Goal: Information Seeking & Learning: Find specific fact

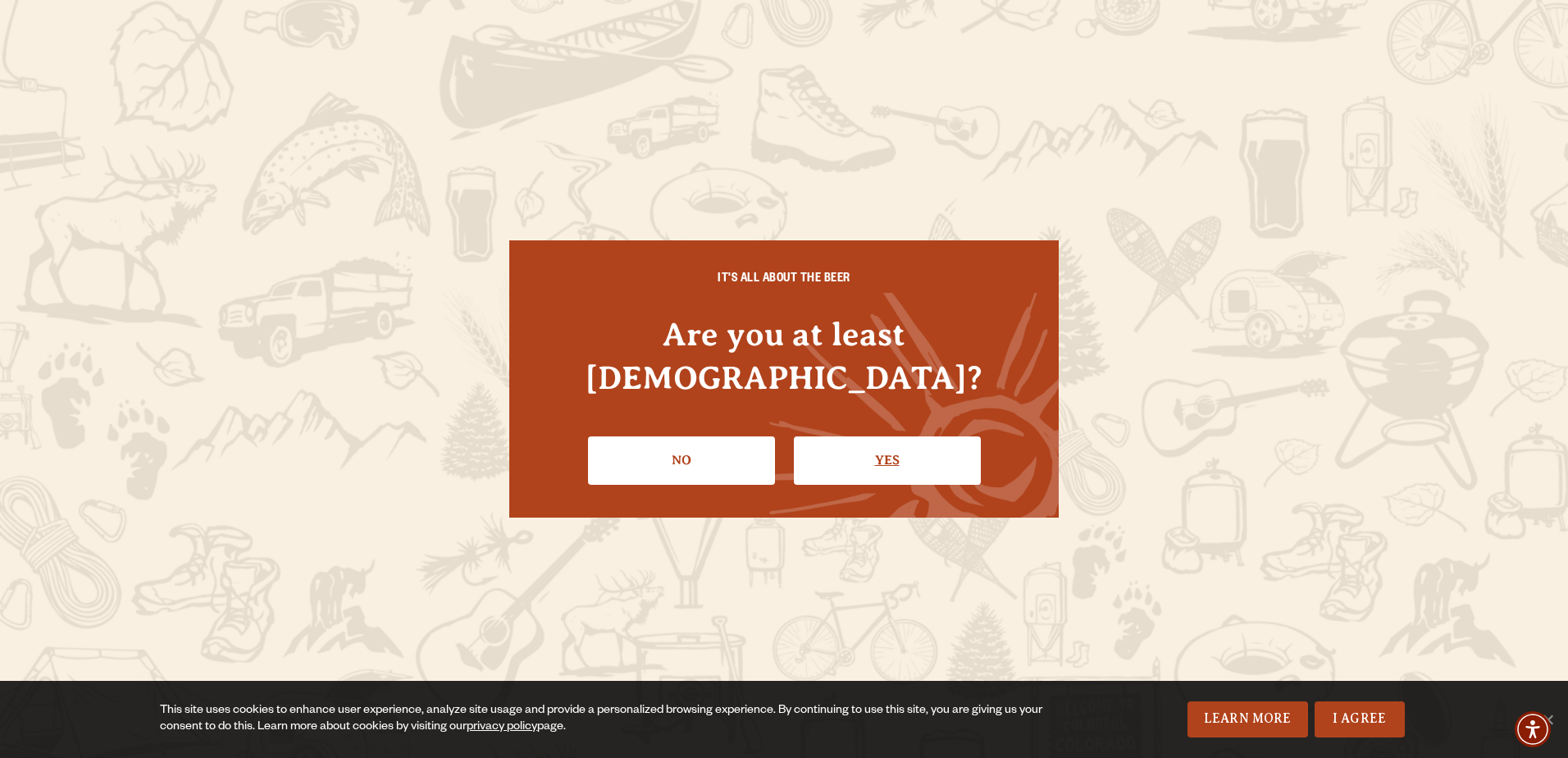
click at [926, 436] on link "Yes" at bounding box center [887, 460] width 187 height 48
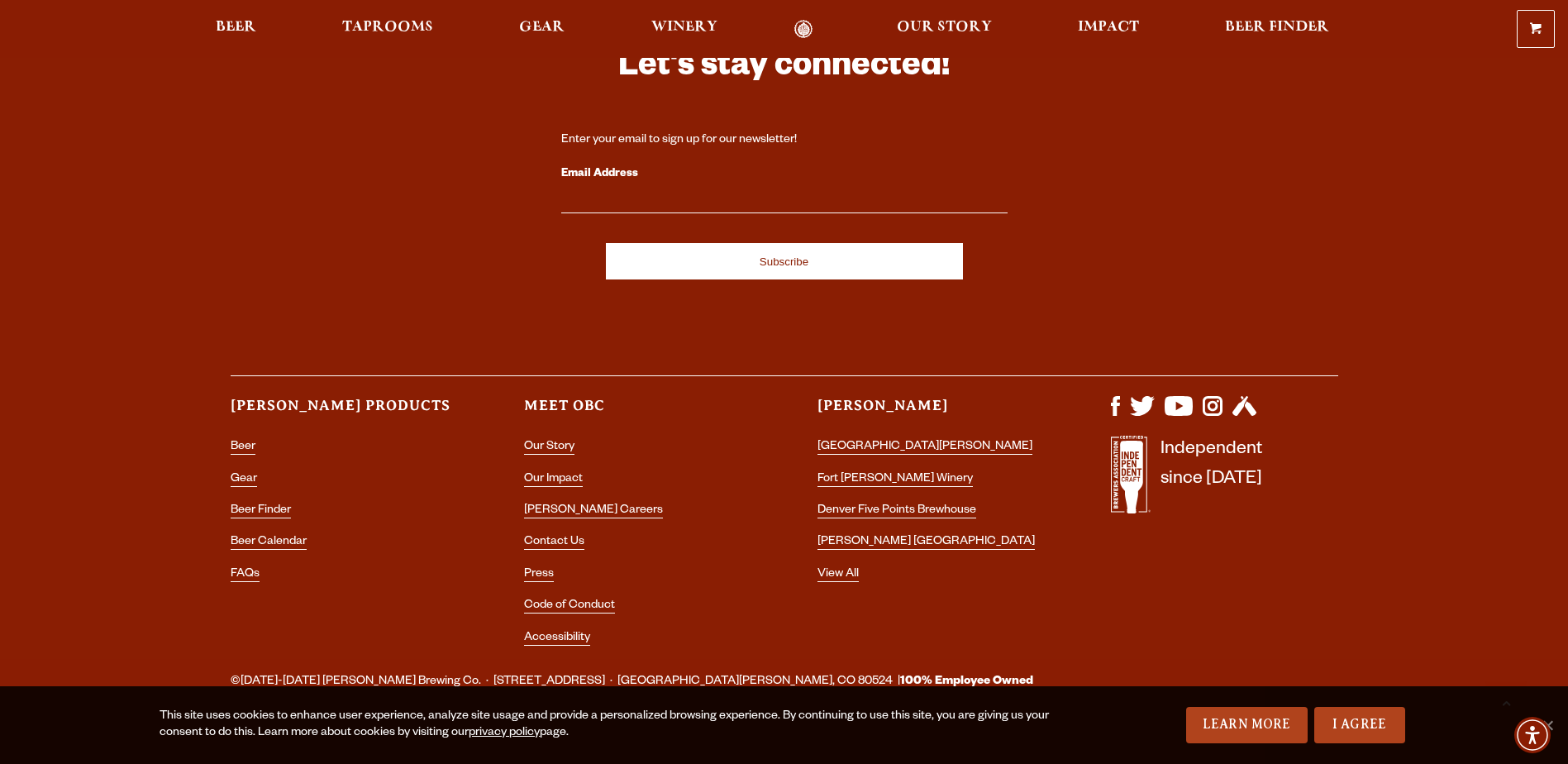
scroll to position [4838, 0]
click at [233, 567] on link "FAQs" at bounding box center [246, 574] width 29 height 15
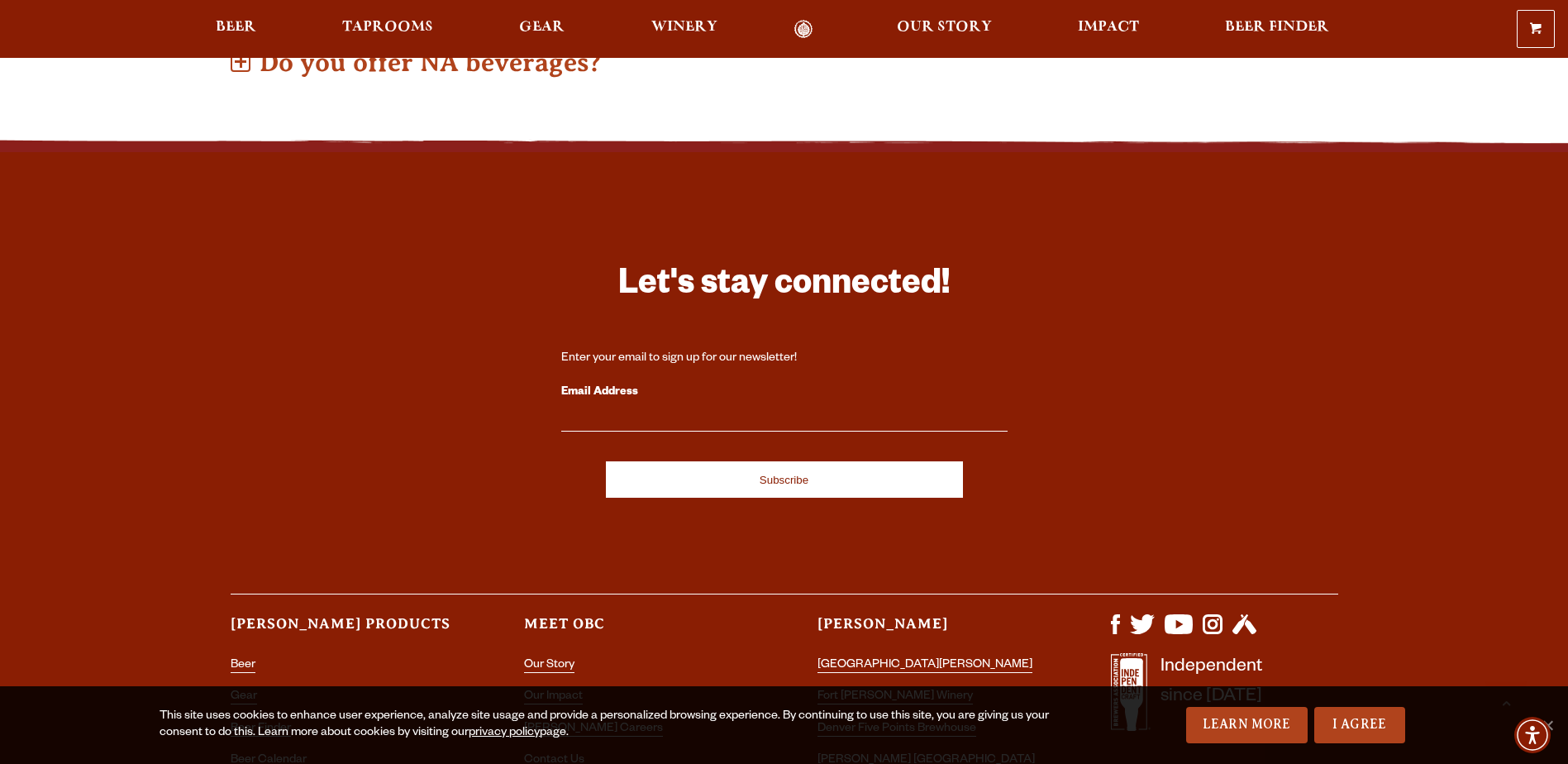
scroll to position [1405, 0]
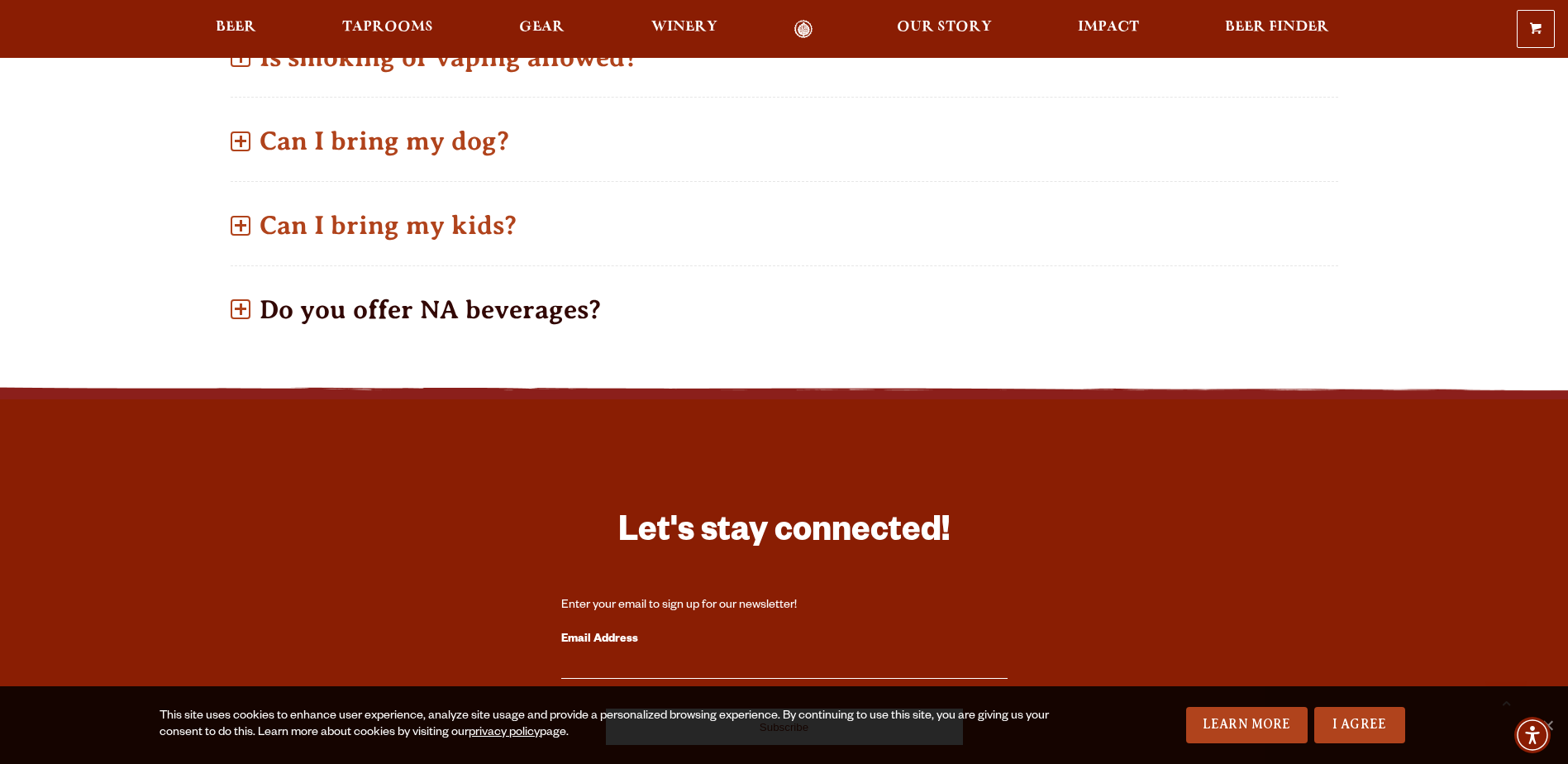
click at [415, 312] on p "Do you offer NA beverages?" at bounding box center [785, 309] width 1108 height 59
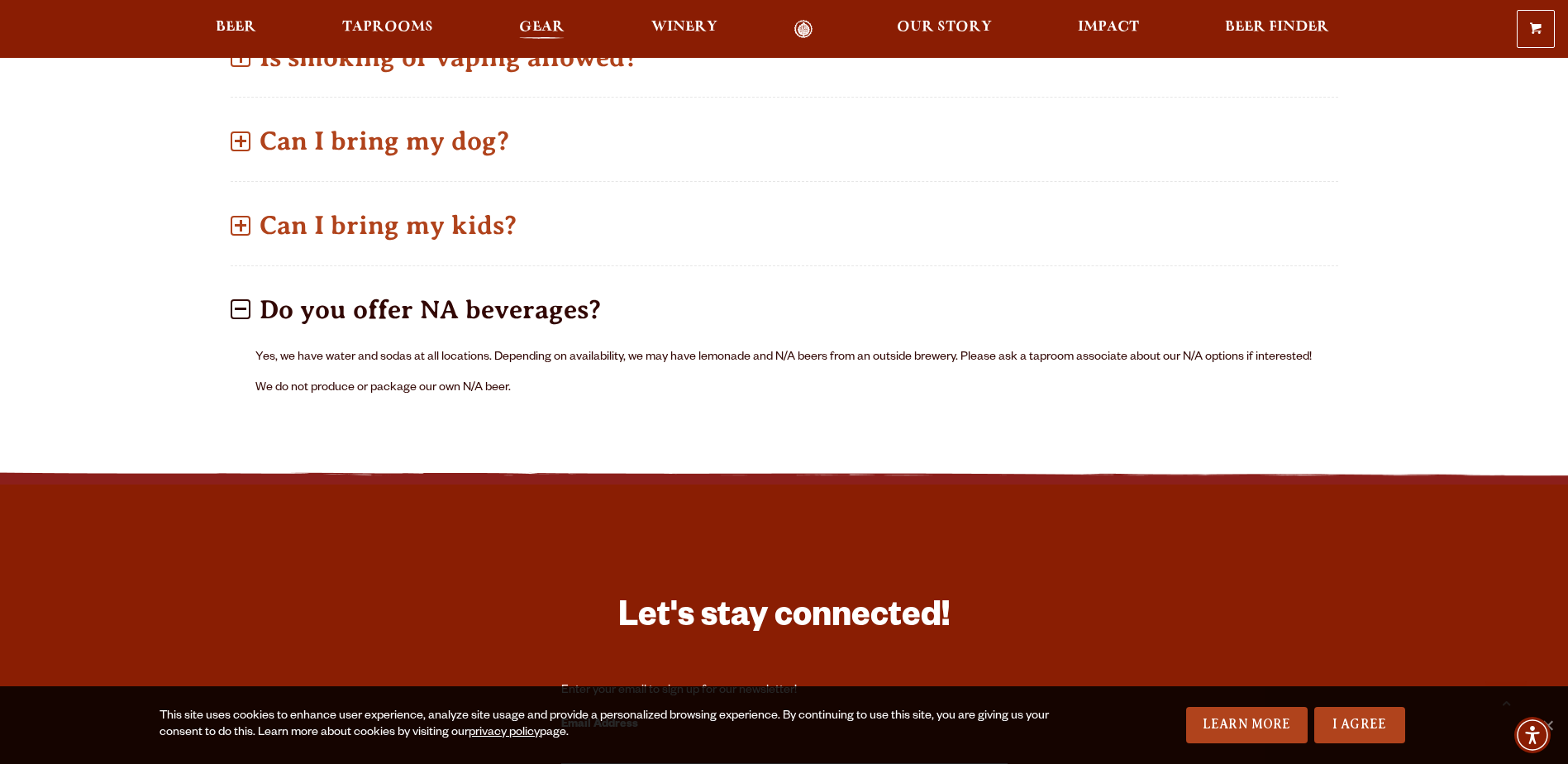
click at [529, 33] on span "Gear" at bounding box center [542, 27] width 46 height 13
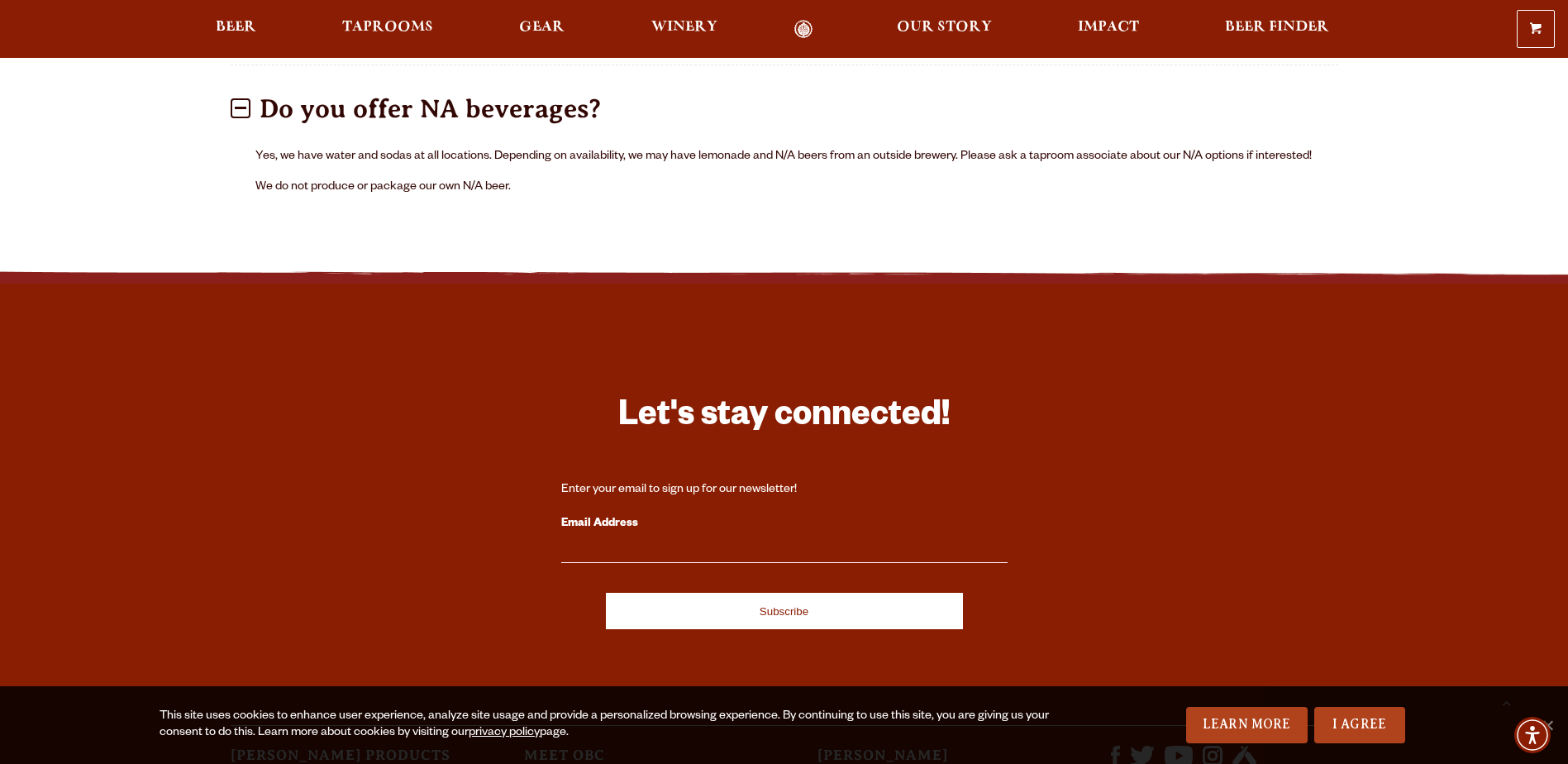
scroll to position [1653, 0]
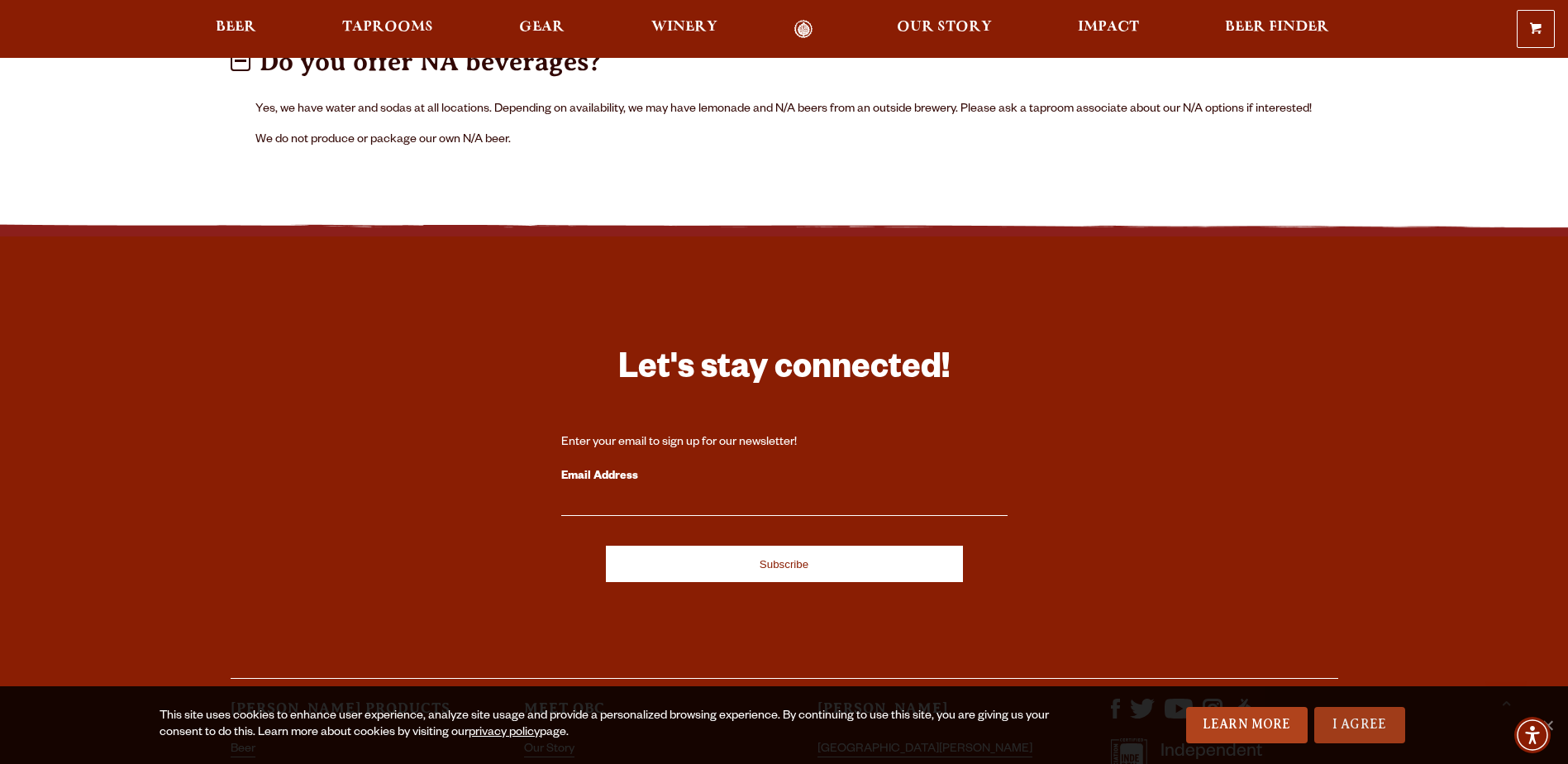
click at [1355, 717] on link "I Agree" at bounding box center [1360, 724] width 91 height 36
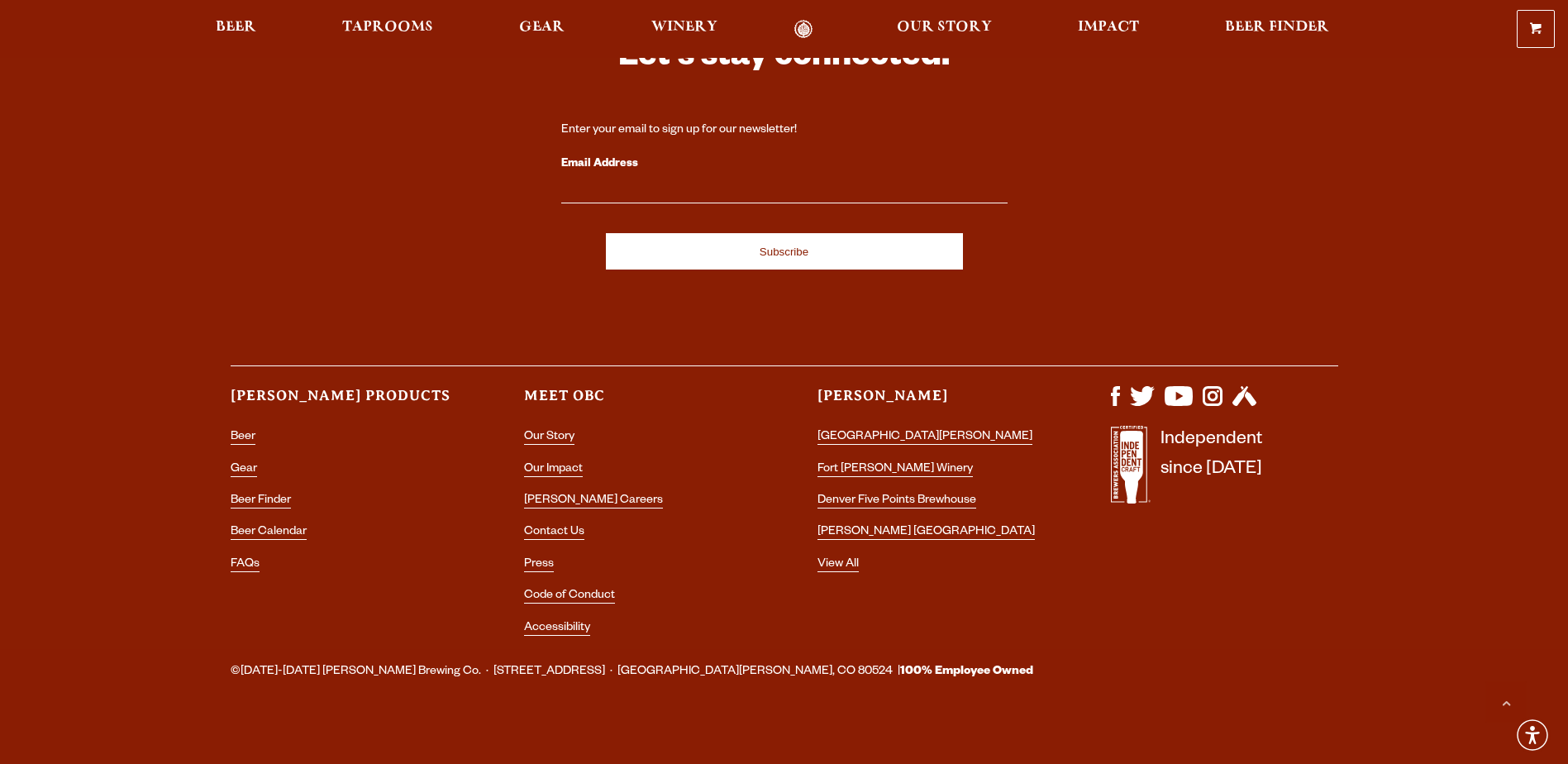
scroll to position [1976, 0]
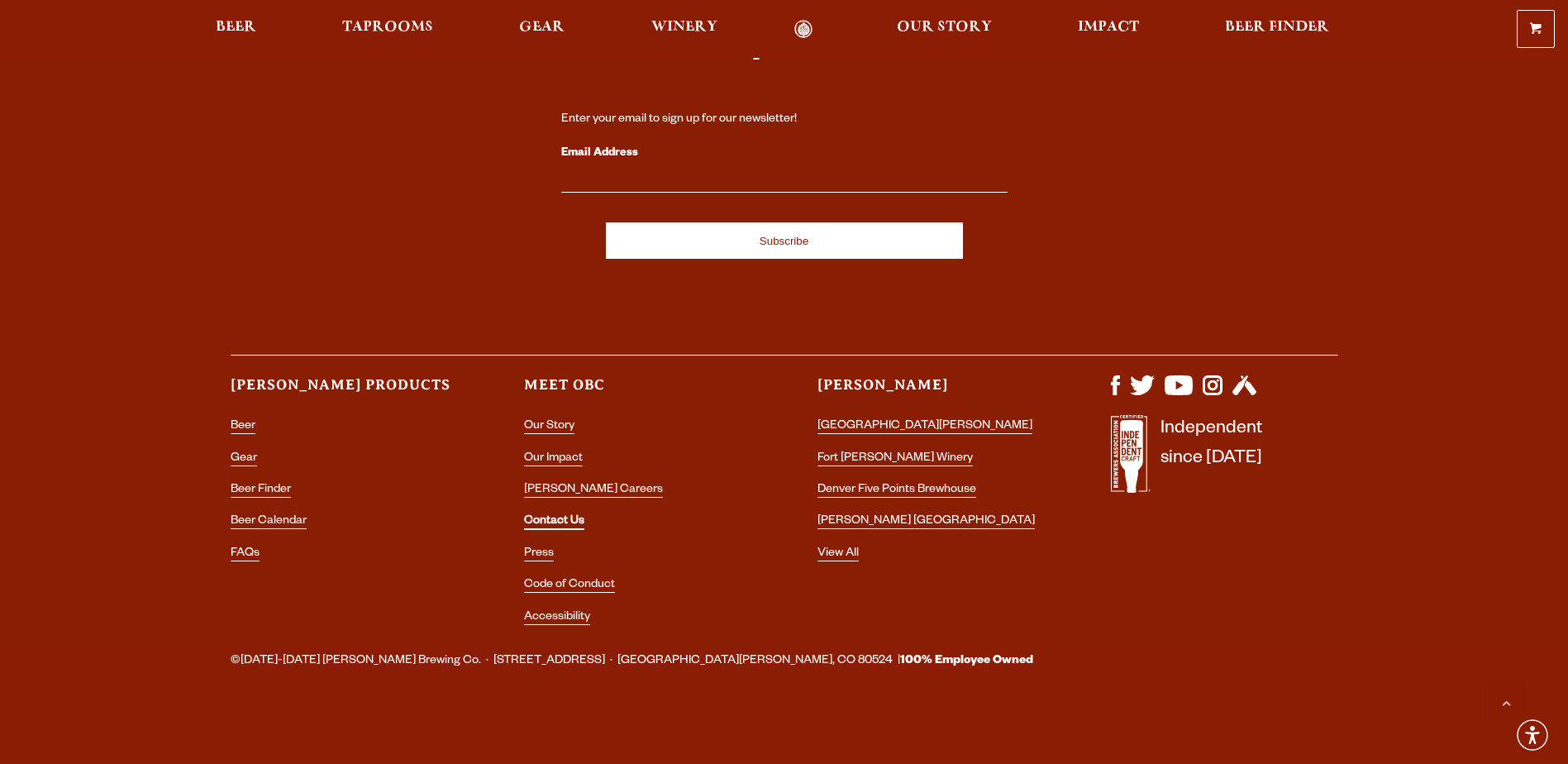
click at [553, 516] on link "Contact Us" at bounding box center [554, 522] width 60 height 15
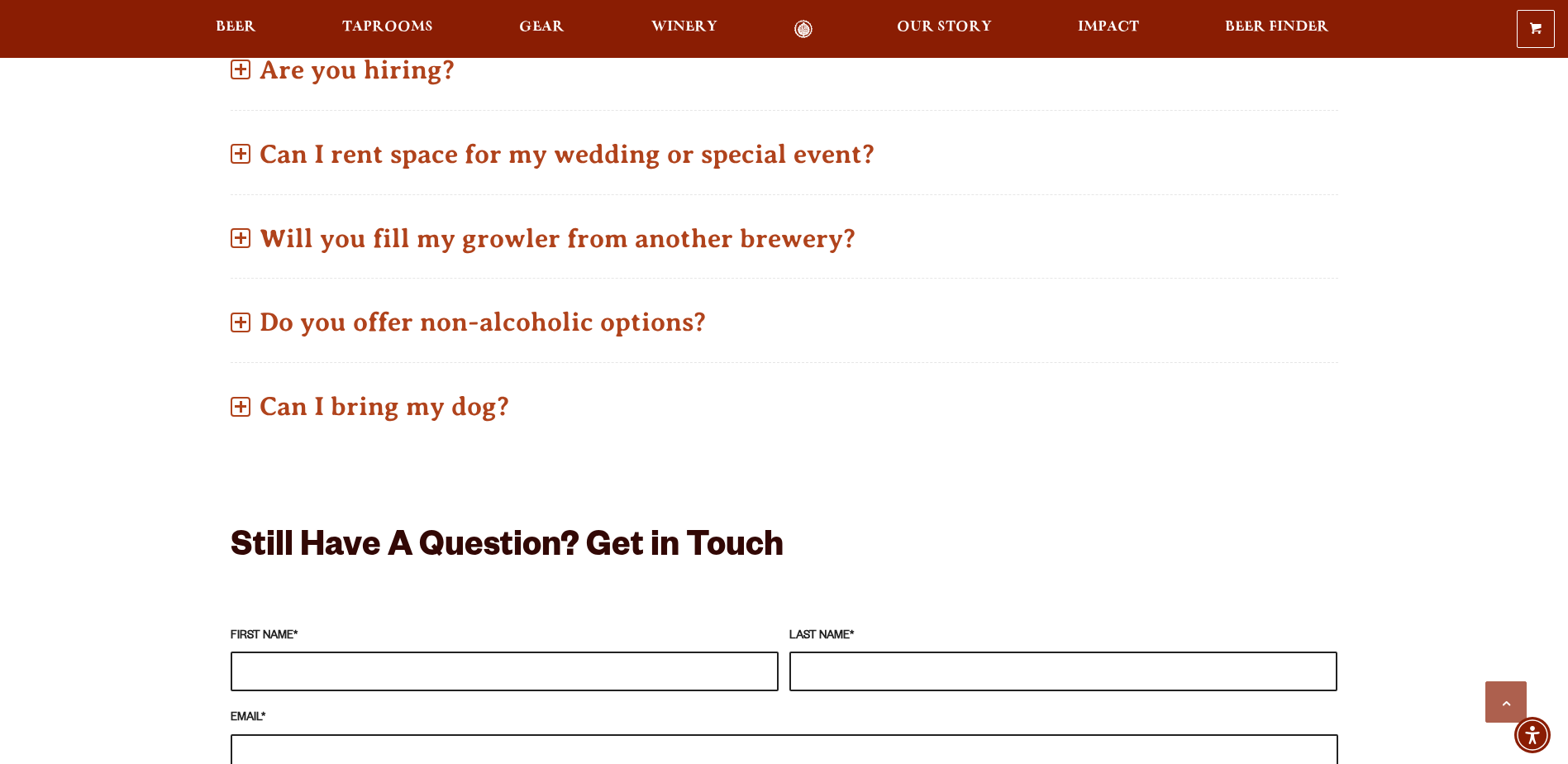
scroll to position [991, 0]
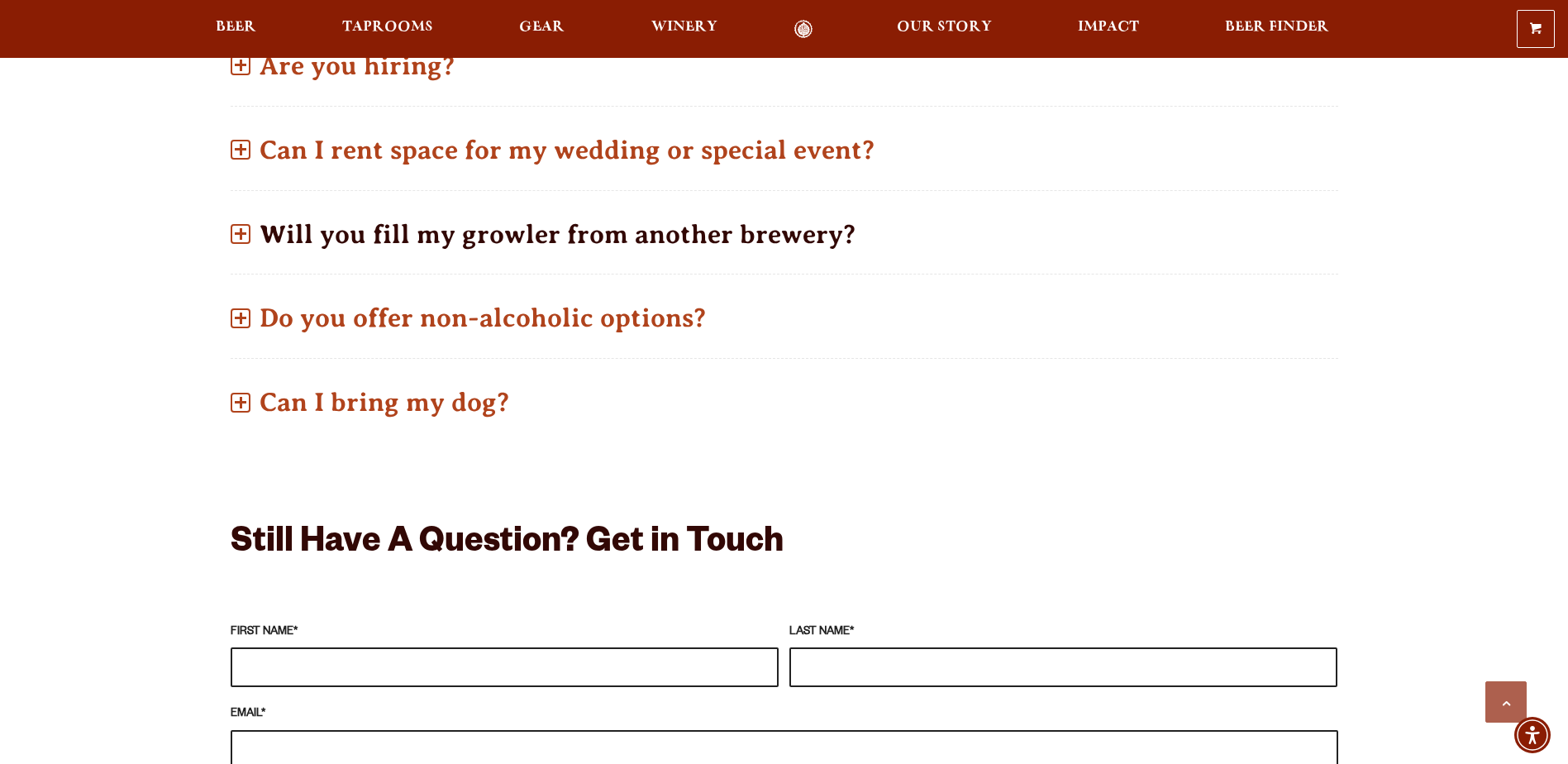
click at [619, 244] on p "Will you fill my growler from another brewery?" at bounding box center [785, 234] width 1108 height 59
